Goal: Information Seeking & Learning: Learn about a topic

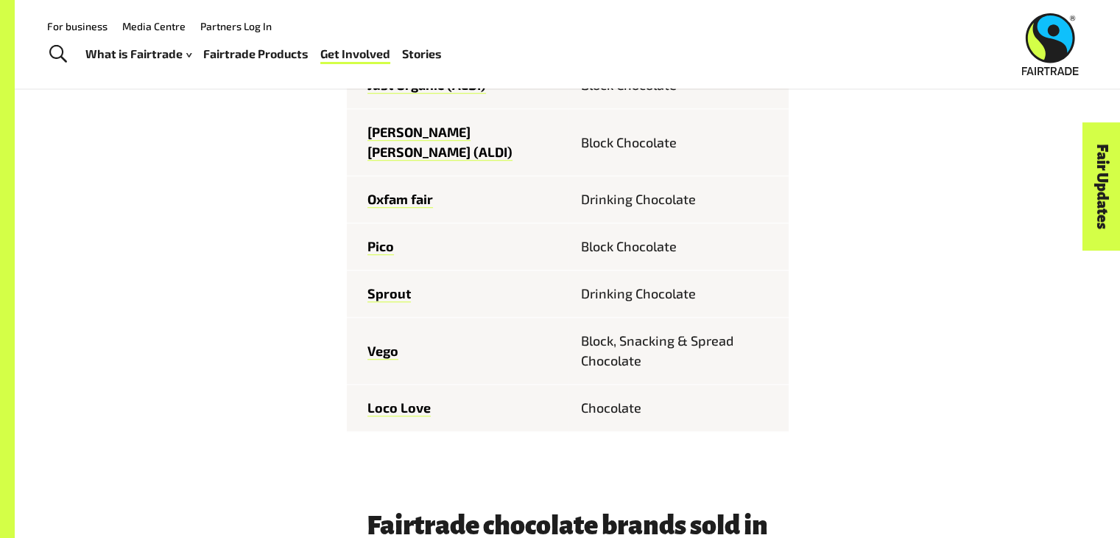
scroll to position [1175, 0]
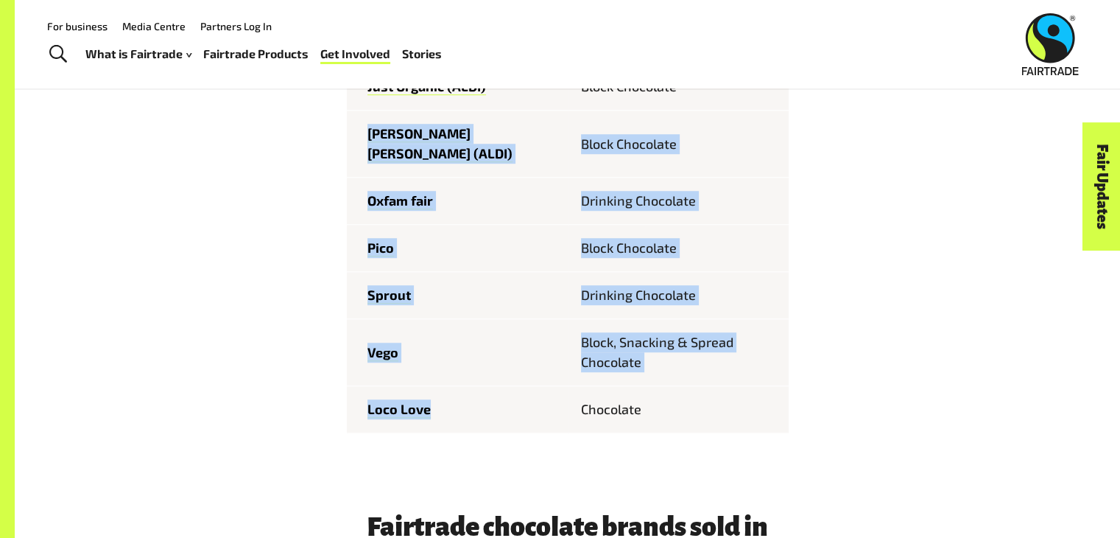
drag, startPoint x: 358, startPoint y: 130, endPoint x: 474, endPoint y: 395, distance: 289.5
click at [474, 395] on tbody "Feastables Chocolate Bar Bennetto Block Chocolate Guylian Chocolate eco.logic D…" at bounding box center [568, 49] width 442 height 767
copy tbody "Moser Roth (ALDI) Block Chocolate Oxfam fair Drinking Chocolate Pico Block Choc…"
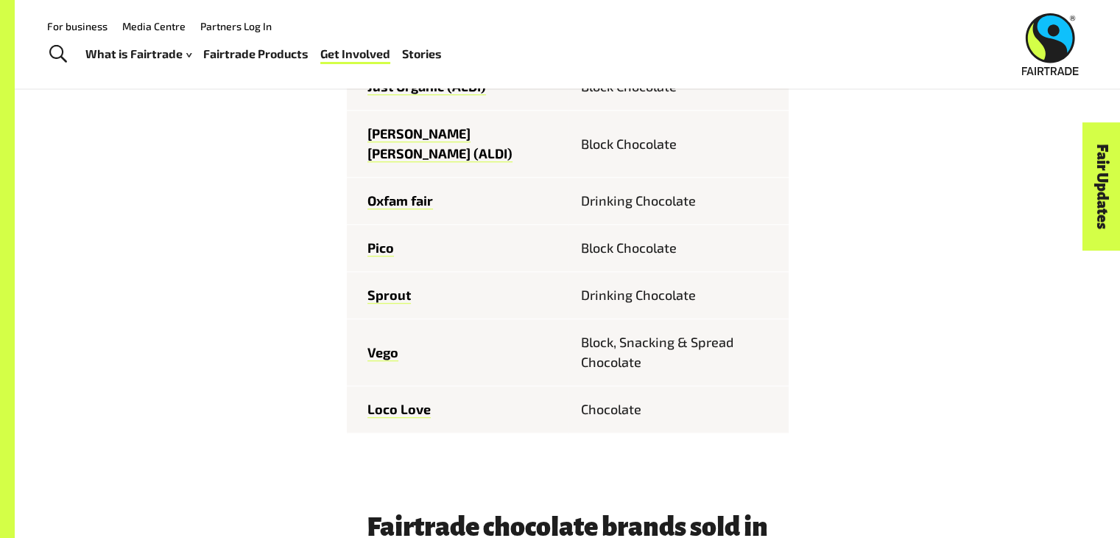
click at [292, 363] on div "Fairtrade chocolate brands sold in Australia Feastables Chocolate Bar Bennetto …" at bounding box center [567, 374] width 919 height 1563
click at [197, 187] on div "Fairtrade chocolate brands sold in Australia Feastables Chocolate Bar Bennetto …" at bounding box center [567, 374] width 919 height 1563
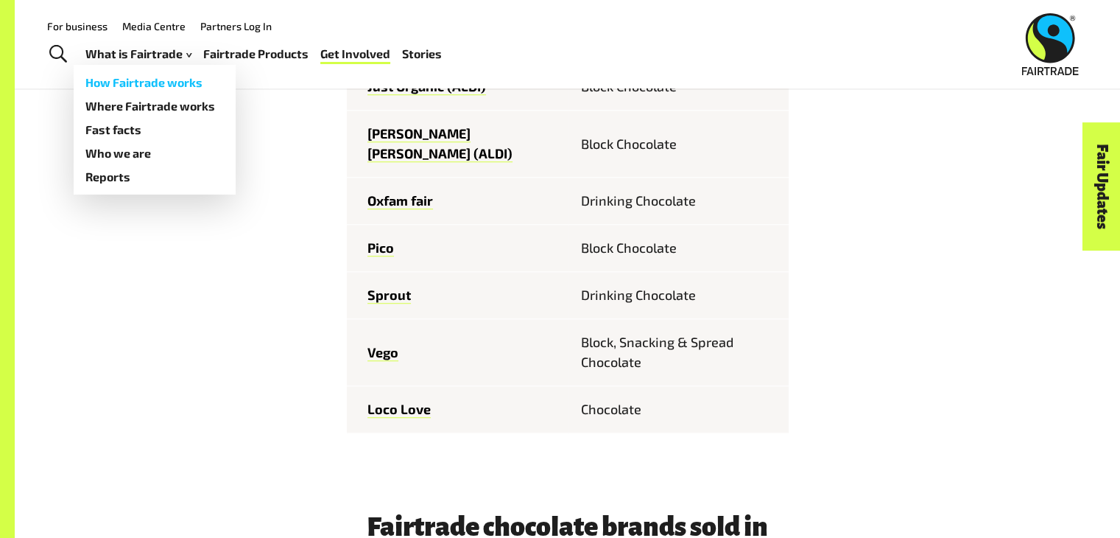
click at [130, 86] on link "How Fairtrade works" at bounding box center [155, 83] width 162 height 24
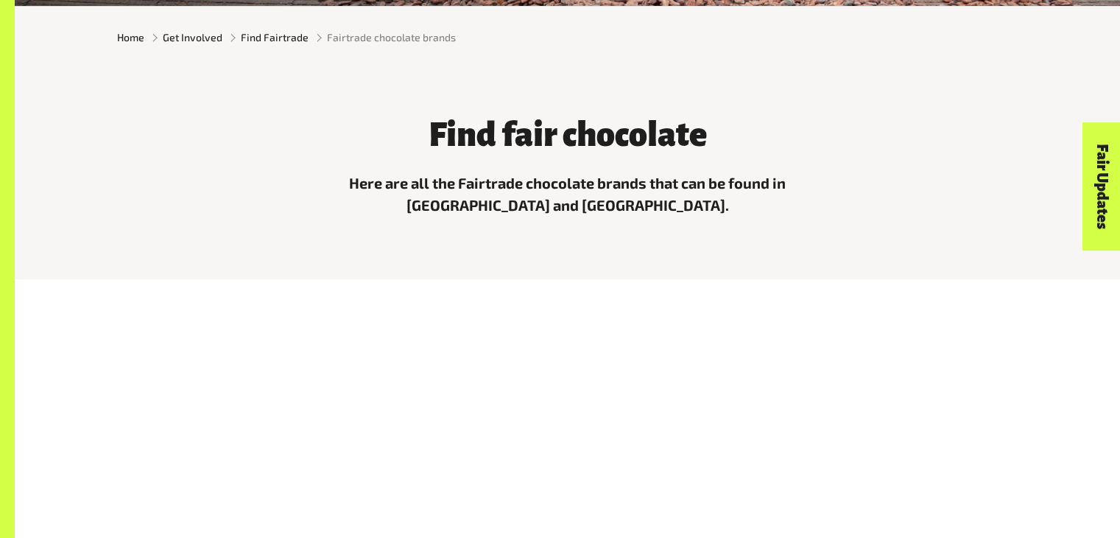
scroll to position [530, 0]
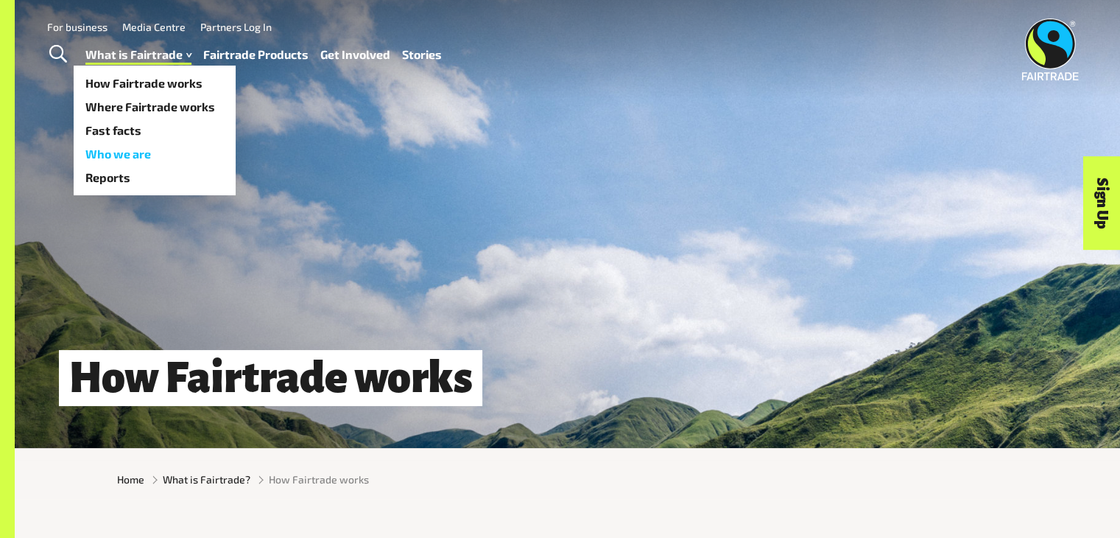
click at [132, 154] on link "Who we are" at bounding box center [155, 154] width 162 height 24
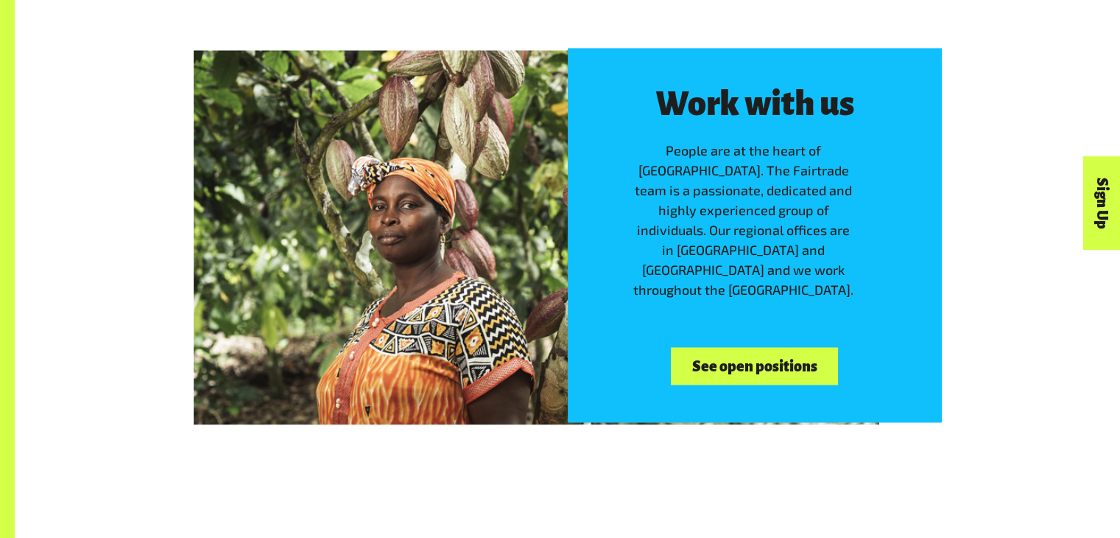
scroll to position [2260, 0]
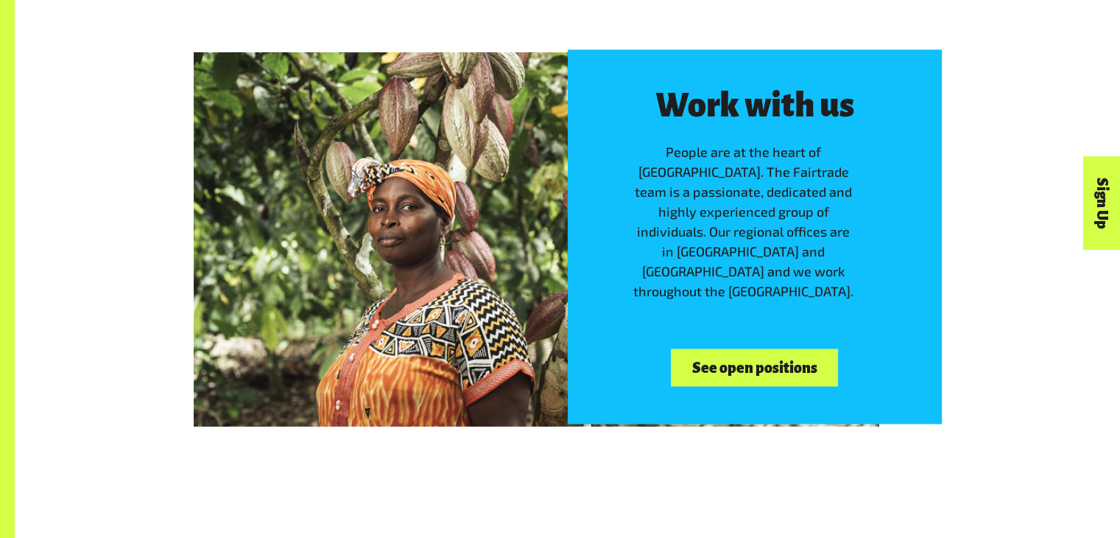
click at [999, 451] on div "Work with us People are at the heart of Fairtrade. The Fairtrade team is a pass…" at bounding box center [567, 236] width 1105 height 539
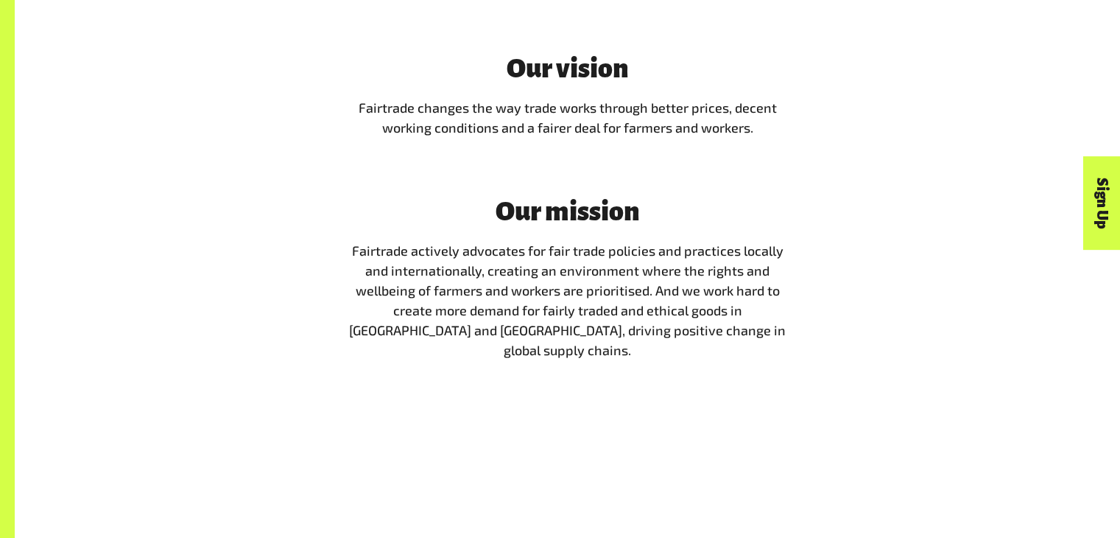
scroll to position [2768, 0]
